Goal: Find specific page/section: Find specific page/section

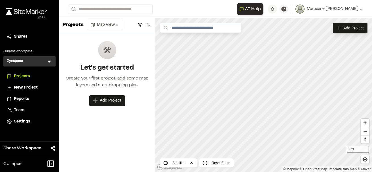
click at [18, 99] on span "Reports" at bounding box center [21, 99] width 15 height 6
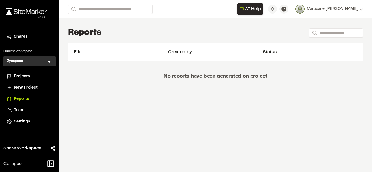
click at [20, 61] on h3 "Zynspace" at bounding box center [15, 62] width 16 height 6
click at [48, 62] on icon at bounding box center [50, 62] width 6 height 6
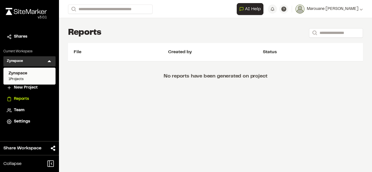
click at [28, 79] on span "1 Projects" at bounding box center [30, 79] width 42 height 5
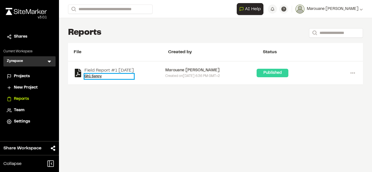
click at [90, 76] on link "Gh1 Sancy" at bounding box center [109, 76] width 49 height 5
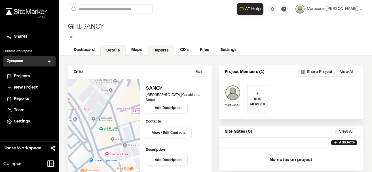
click at [159, 52] on link "Reports" at bounding box center [160, 50] width 27 height 11
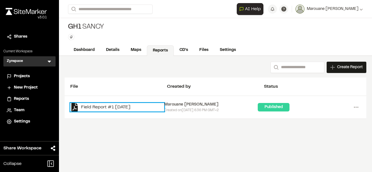
click at [81, 108] on link "Field Report #1 [DATE]" at bounding box center [117, 107] width 94 height 9
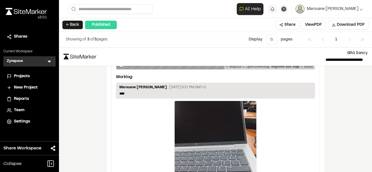
scroll to position [617, 0]
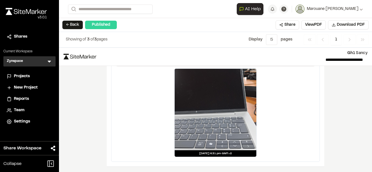
click at [20, 122] on span "Settings" at bounding box center [22, 122] width 16 height 6
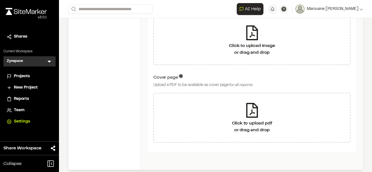
scroll to position [202, 0]
